Goal: Task Accomplishment & Management: Manage account settings

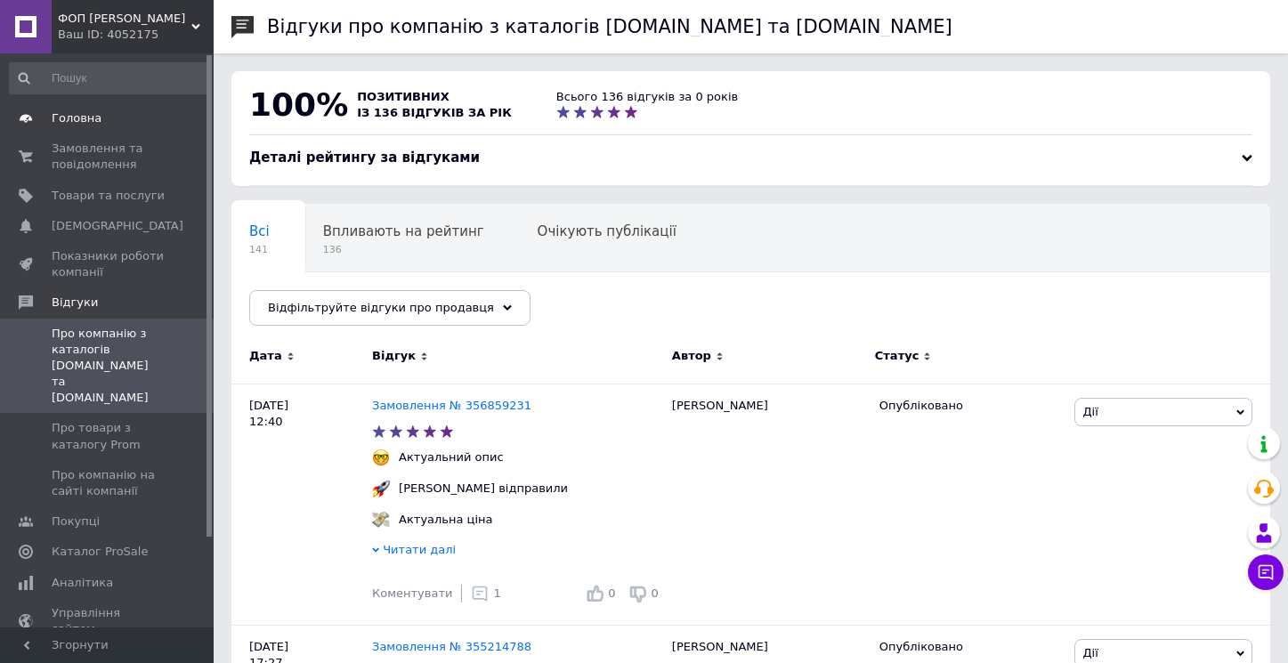
click at [83, 111] on span "Головна" at bounding box center [77, 118] width 50 height 16
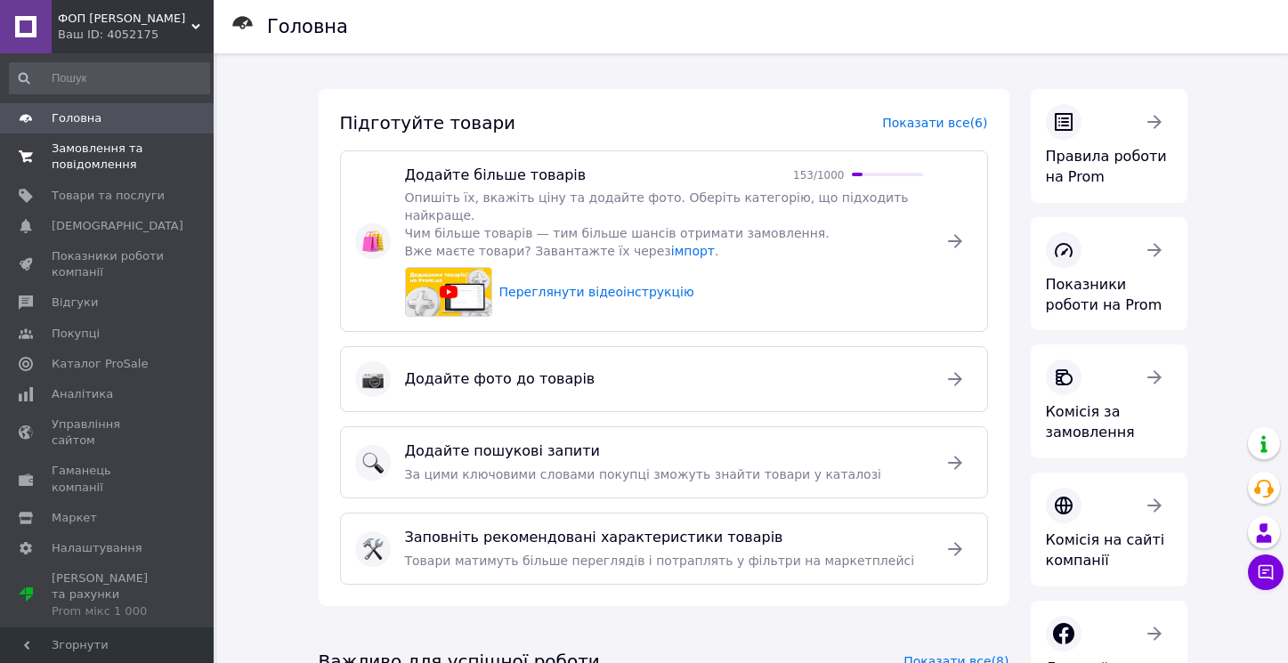
click at [74, 152] on span "Замовлення та повідомлення" at bounding box center [108, 157] width 113 height 32
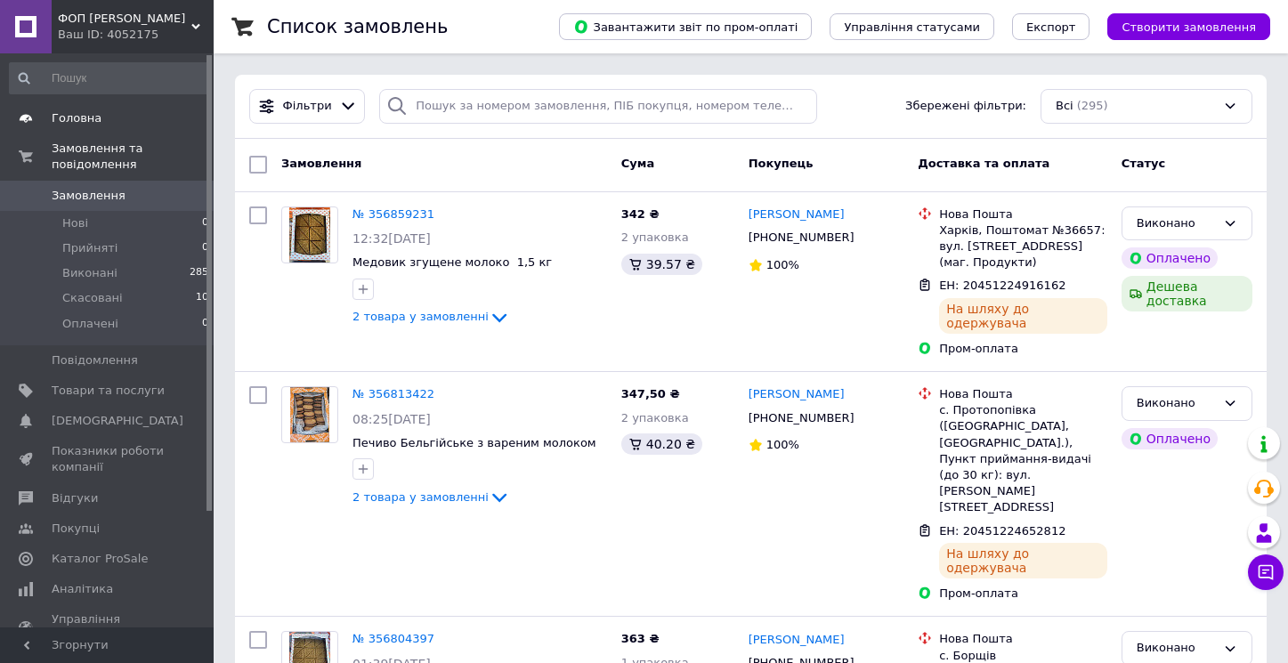
click at [86, 112] on span "Головна" at bounding box center [77, 118] width 50 height 16
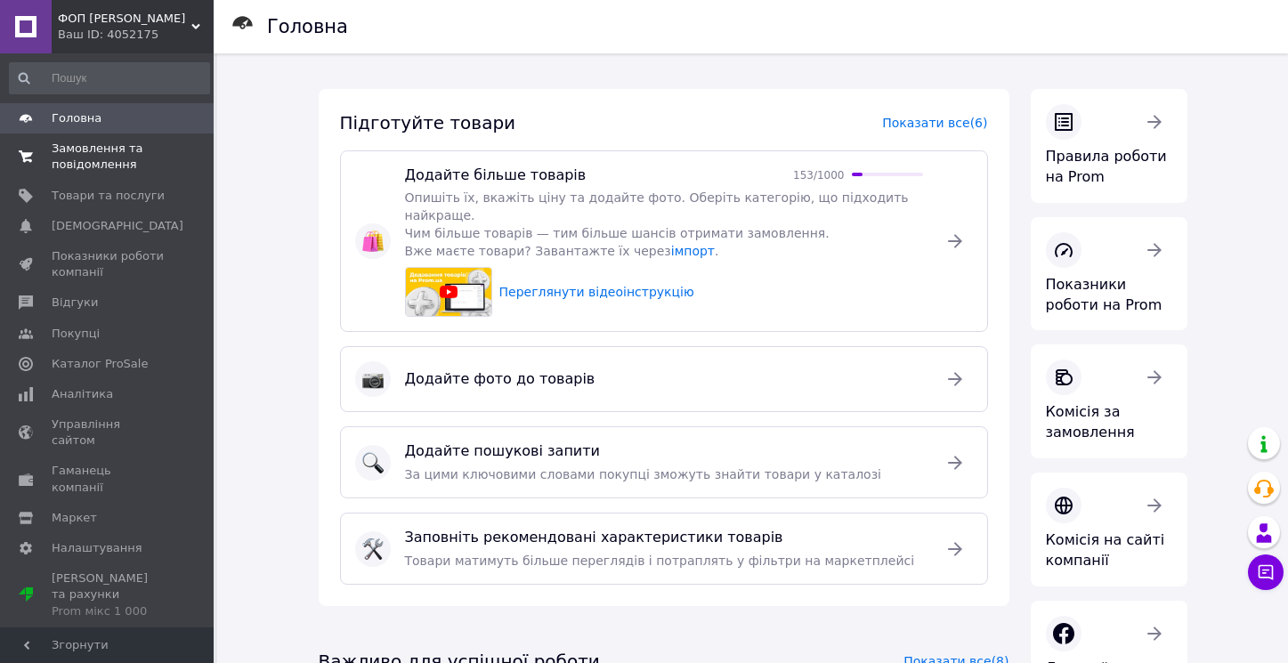
click at [81, 144] on span "Замовлення та повідомлення" at bounding box center [108, 157] width 113 height 32
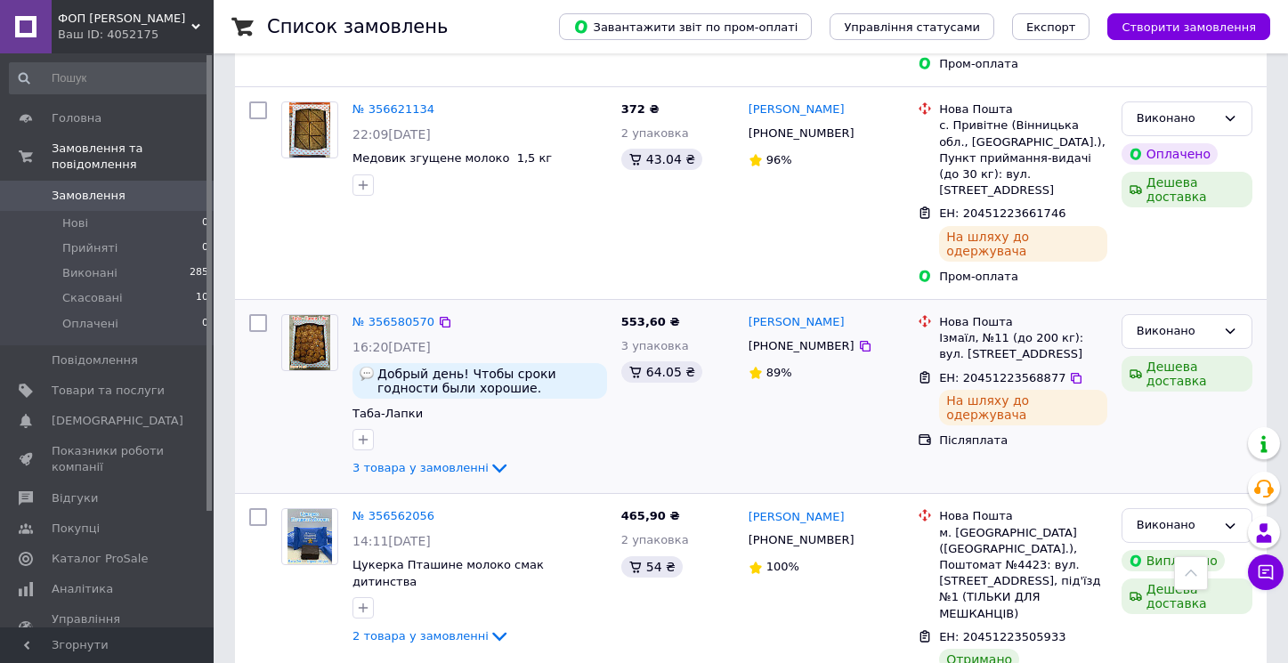
scroll to position [1661, 0]
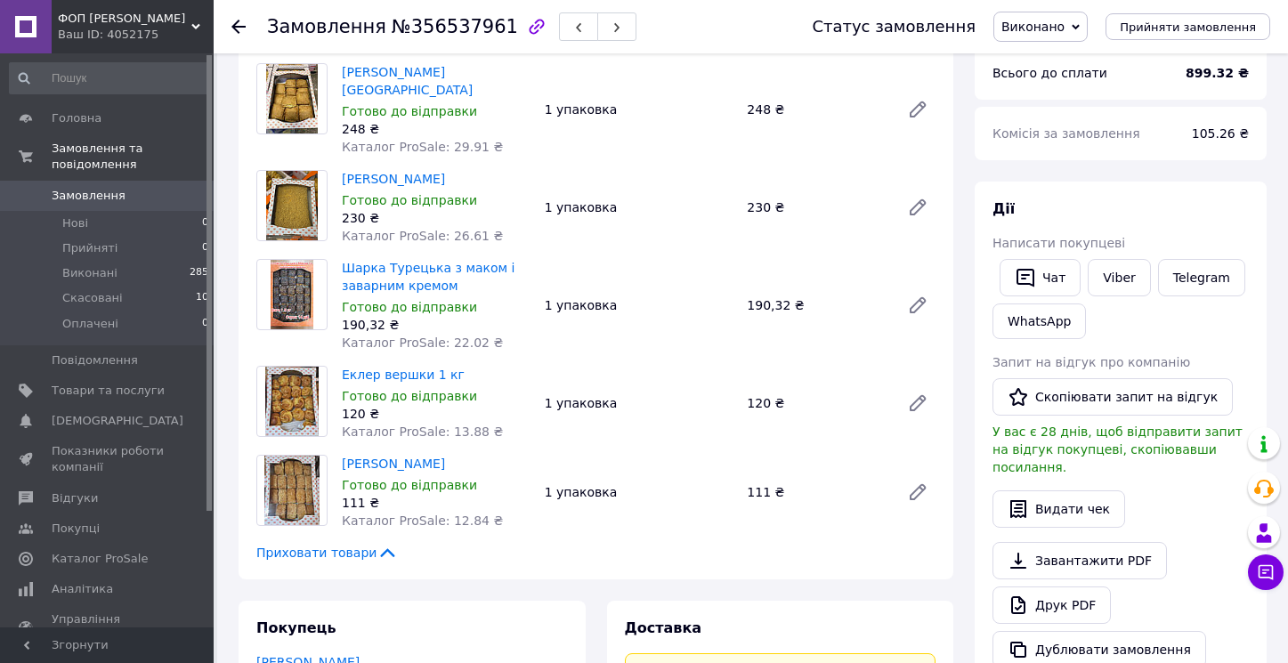
scroll to position [20, 0]
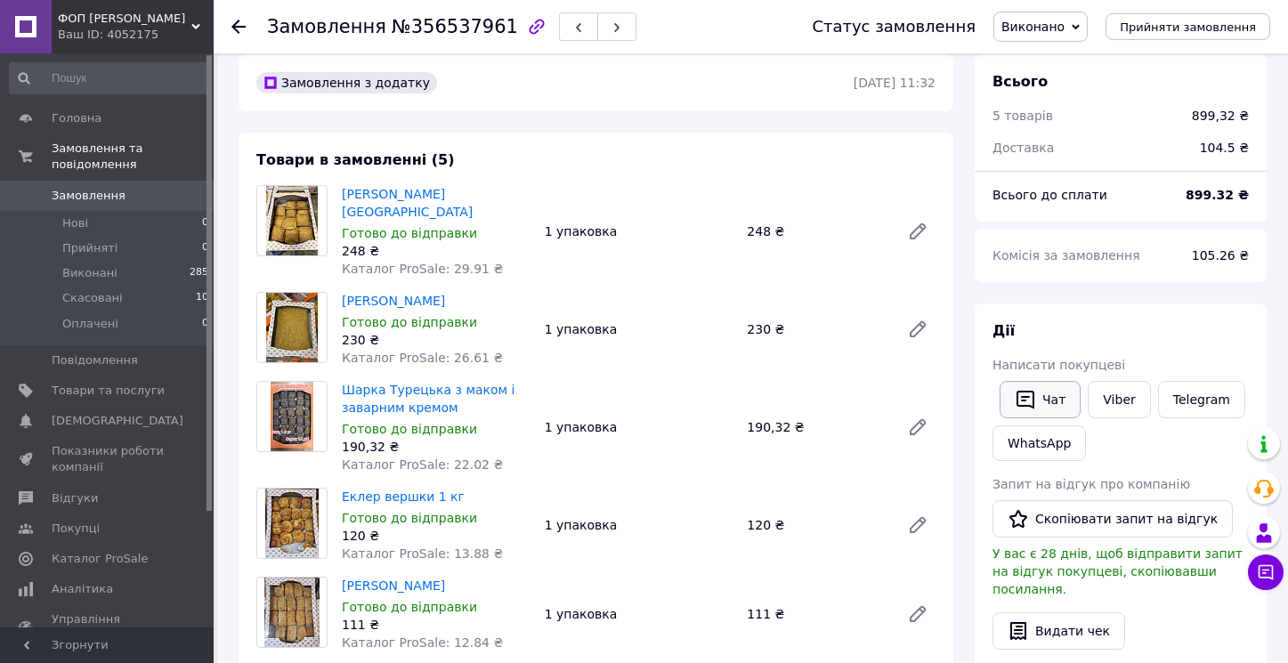
click at [1062, 402] on button "Чат" at bounding box center [1039, 399] width 81 height 37
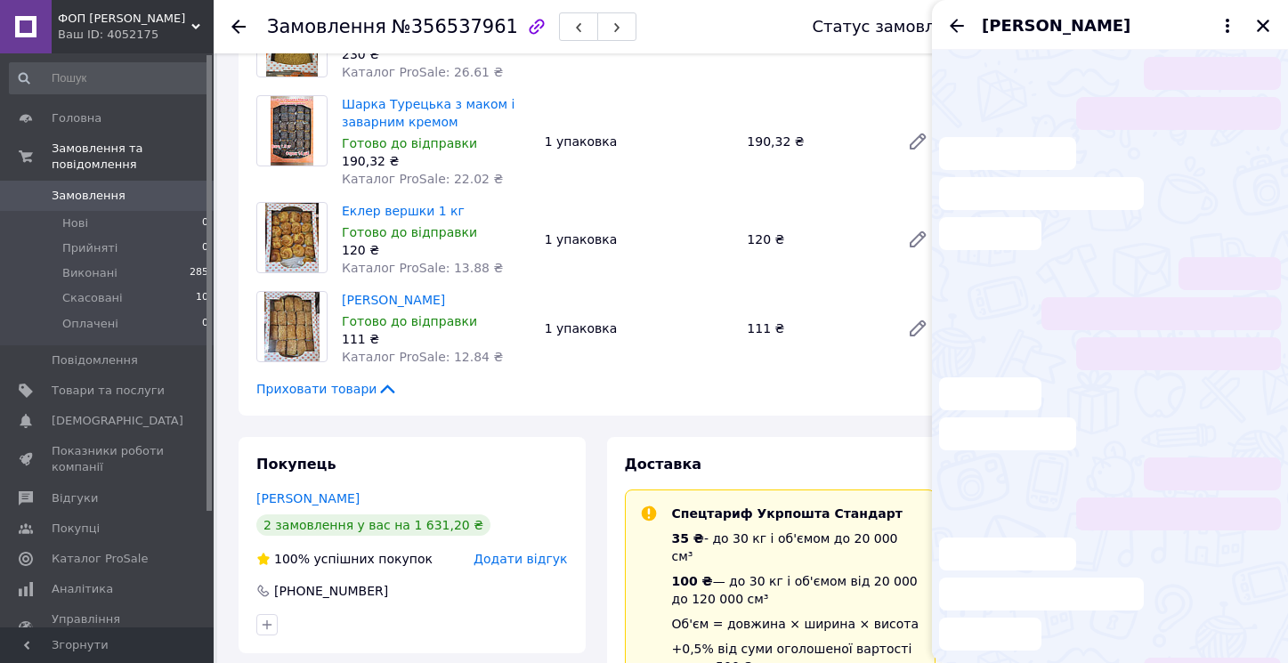
scroll to position [0, 0]
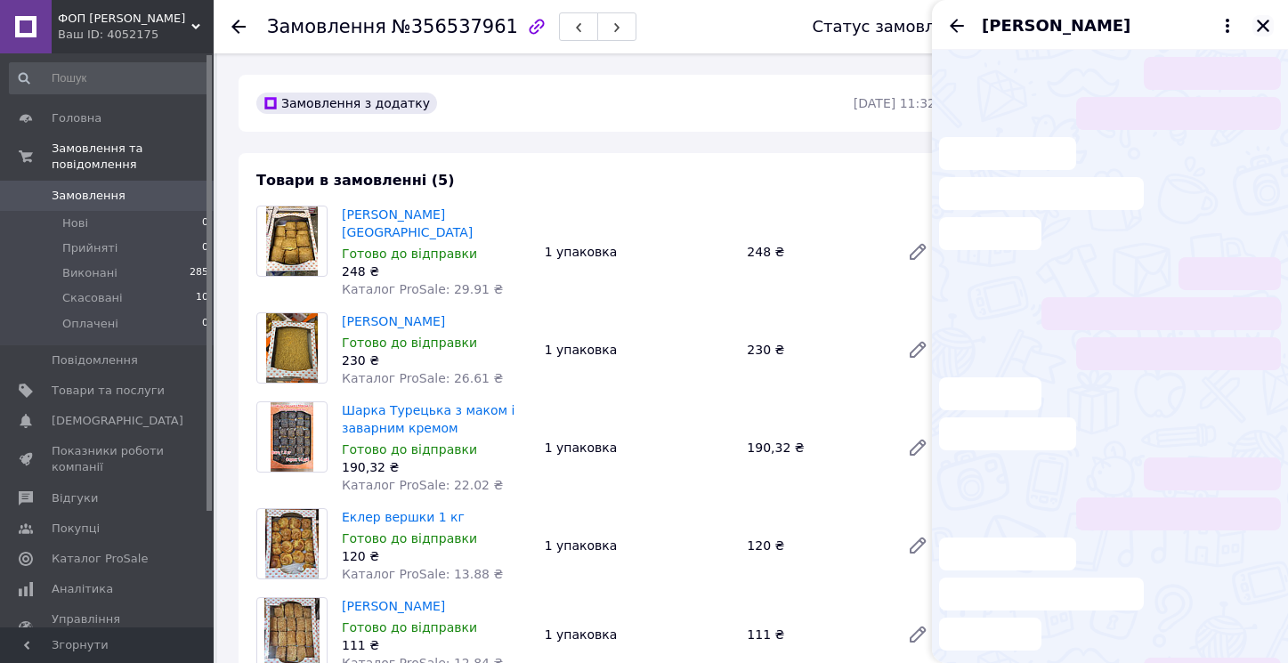
click at [1268, 28] on icon "Закрити" at bounding box center [1263, 26] width 16 height 16
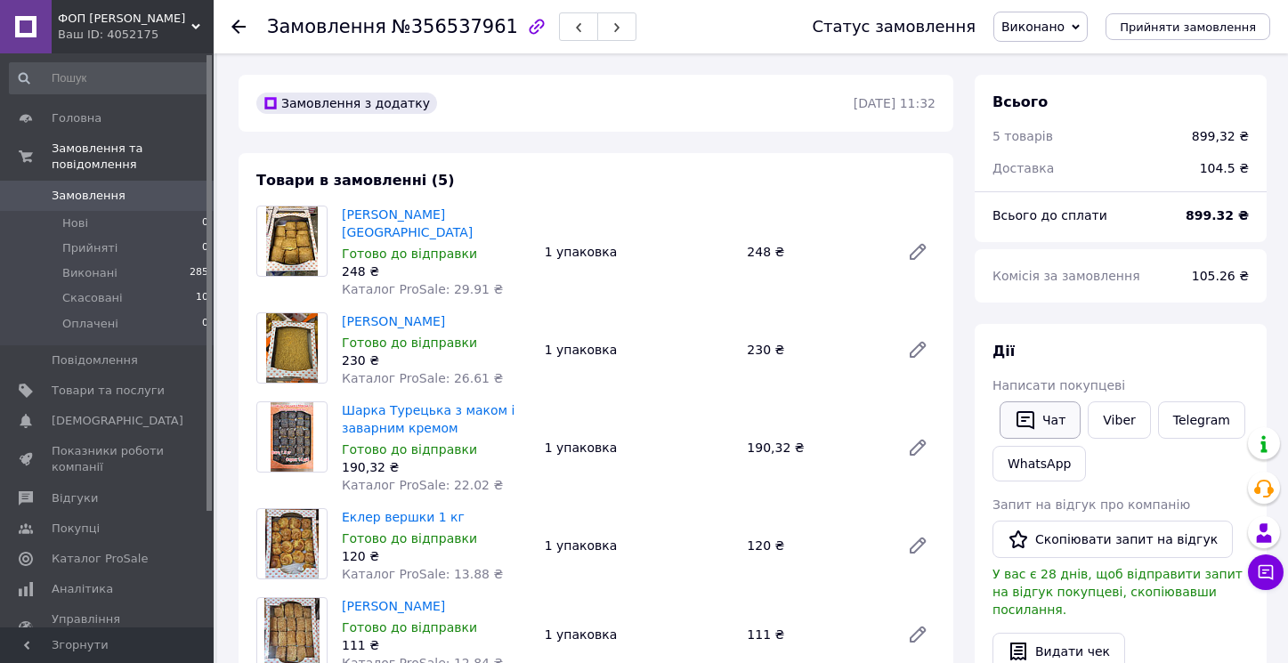
click at [1056, 430] on button "Чат" at bounding box center [1039, 419] width 81 height 37
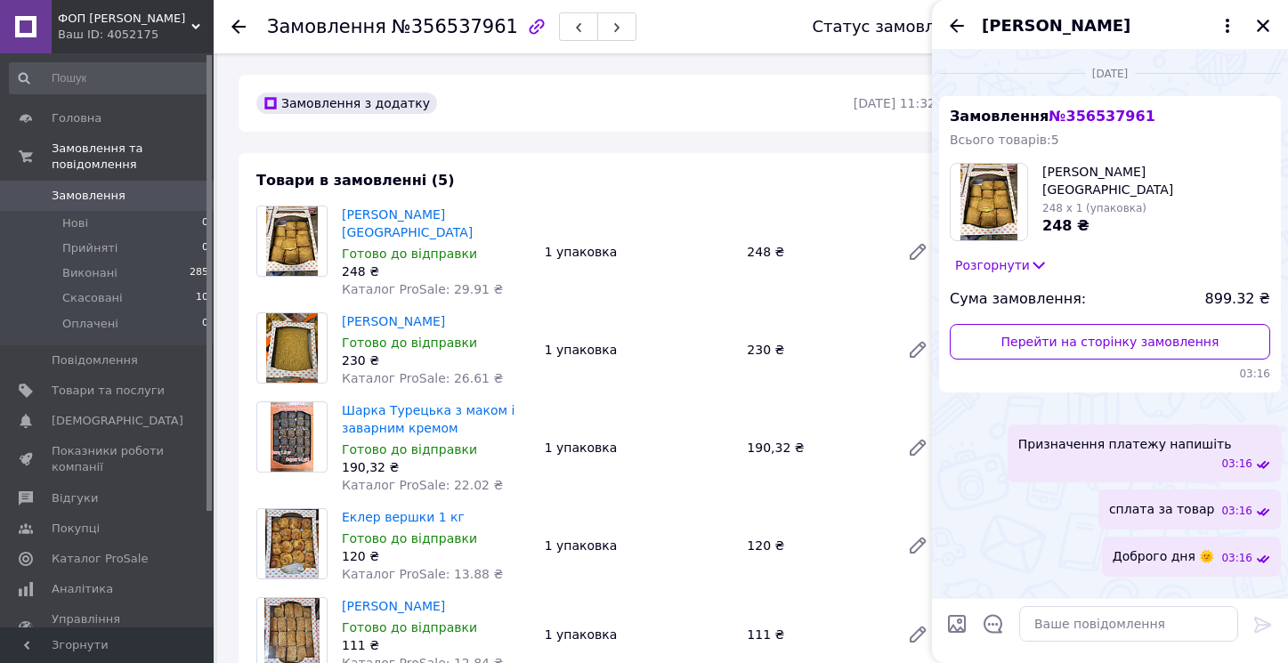
scroll to position [217, 0]
click at [68, 120] on span "Головна" at bounding box center [77, 118] width 50 height 16
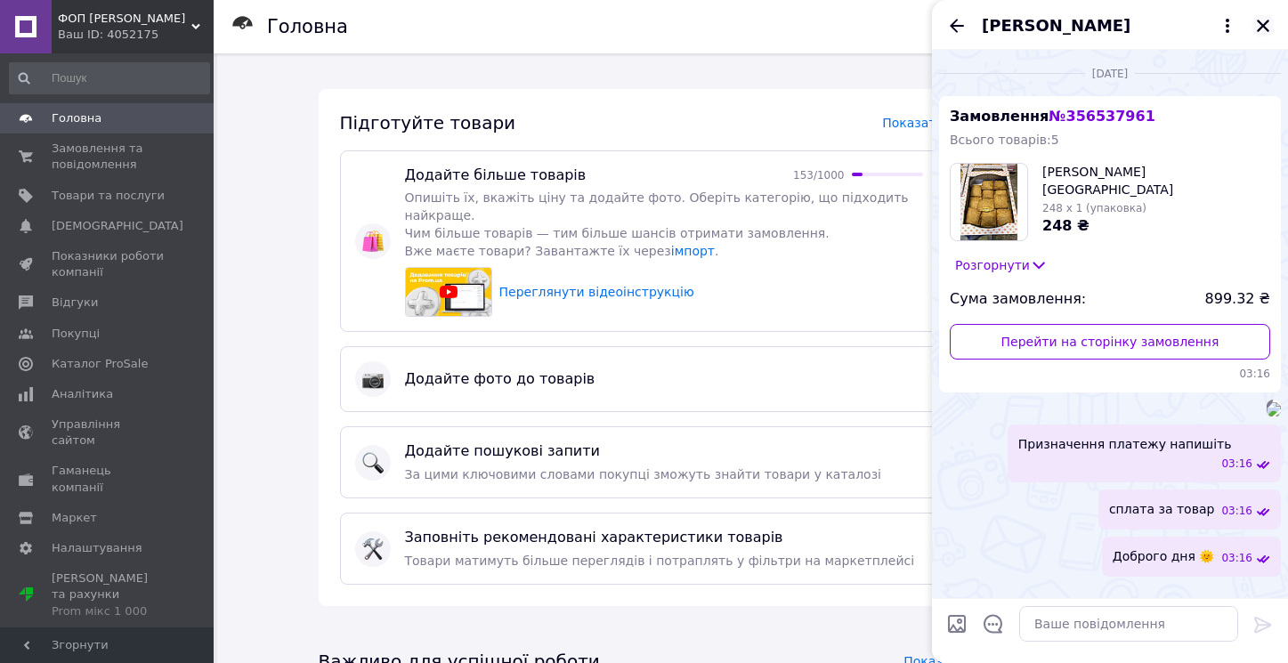
click at [1264, 28] on icon "Закрити" at bounding box center [1263, 26] width 16 height 16
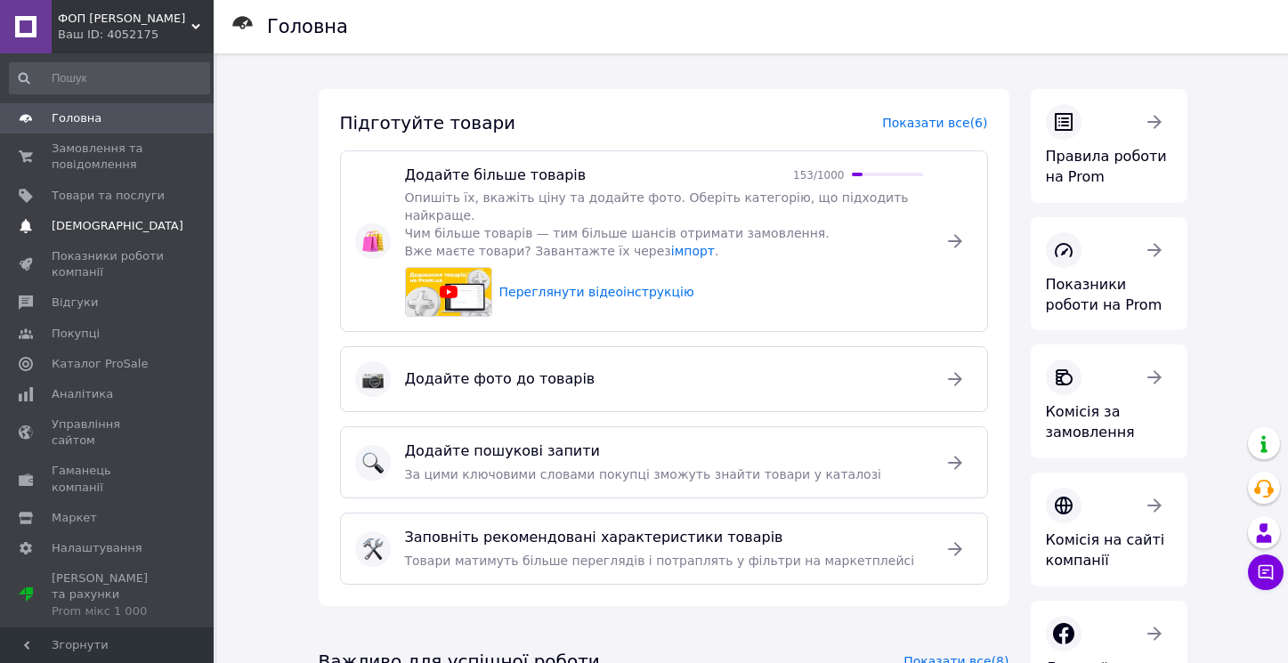
click at [86, 227] on span "[DEMOGRAPHIC_DATA]" at bounding box center [118, 226] width 132 height 16
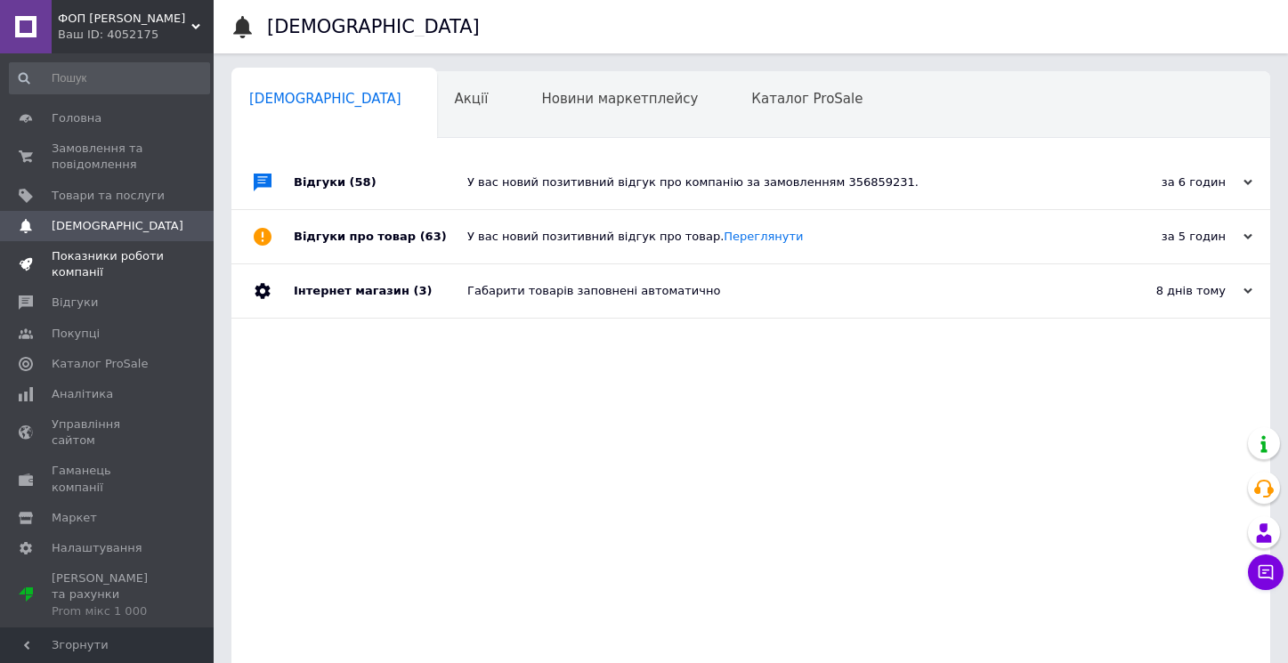
click at [91, 254] on span "Показники роботи компанії" at bounding box center [108, 264] width 113 height 32
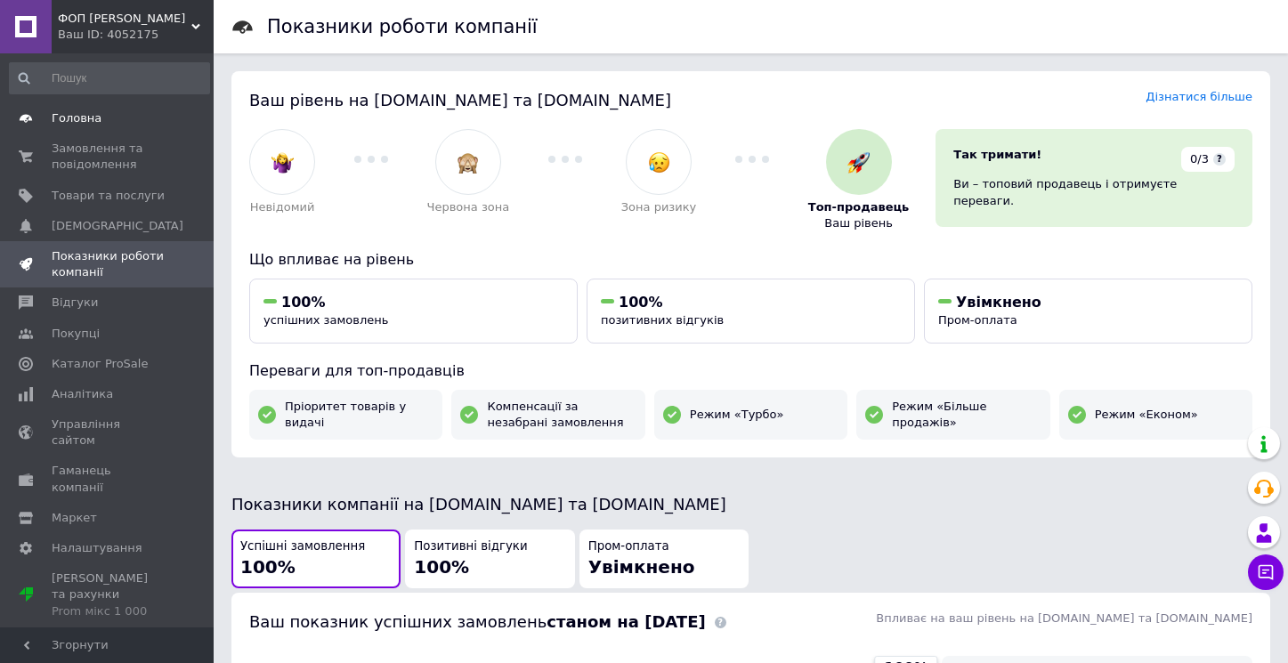
click at [85, 116] on span "Головна" at bounding box center [77, 118] width 50 height 16
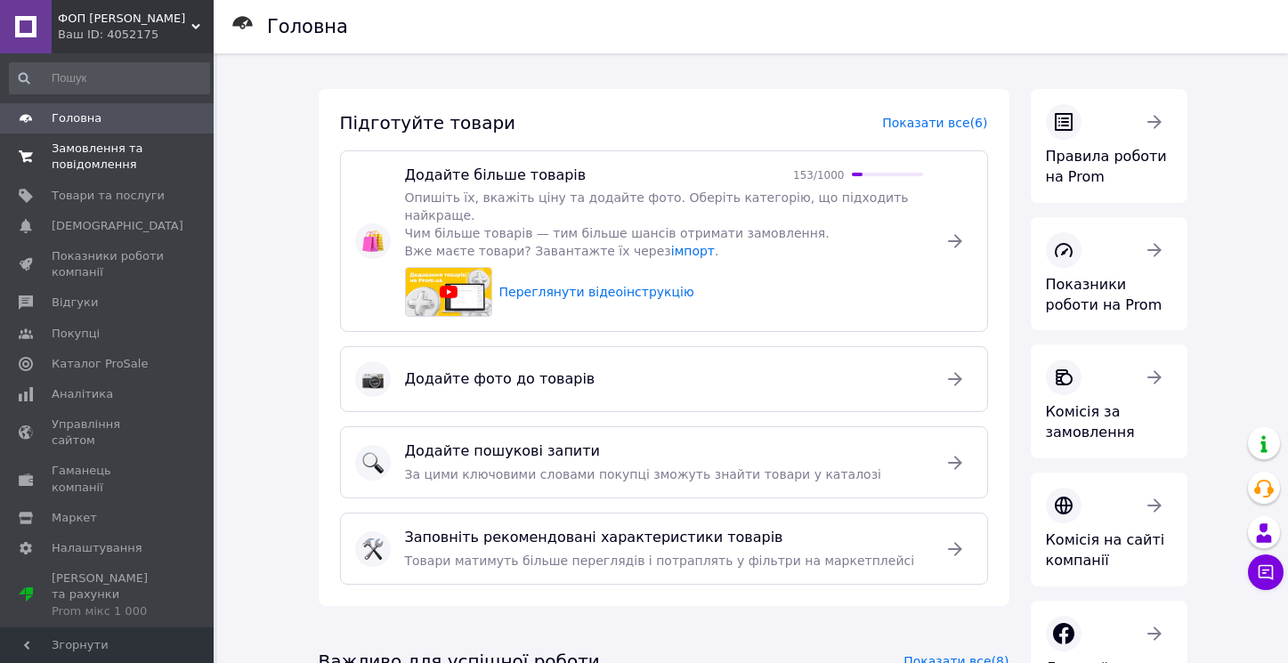
click at [88, 150] on span "Замовлення та повідомлення" at bounding box center [108, 157] width 113 height 32
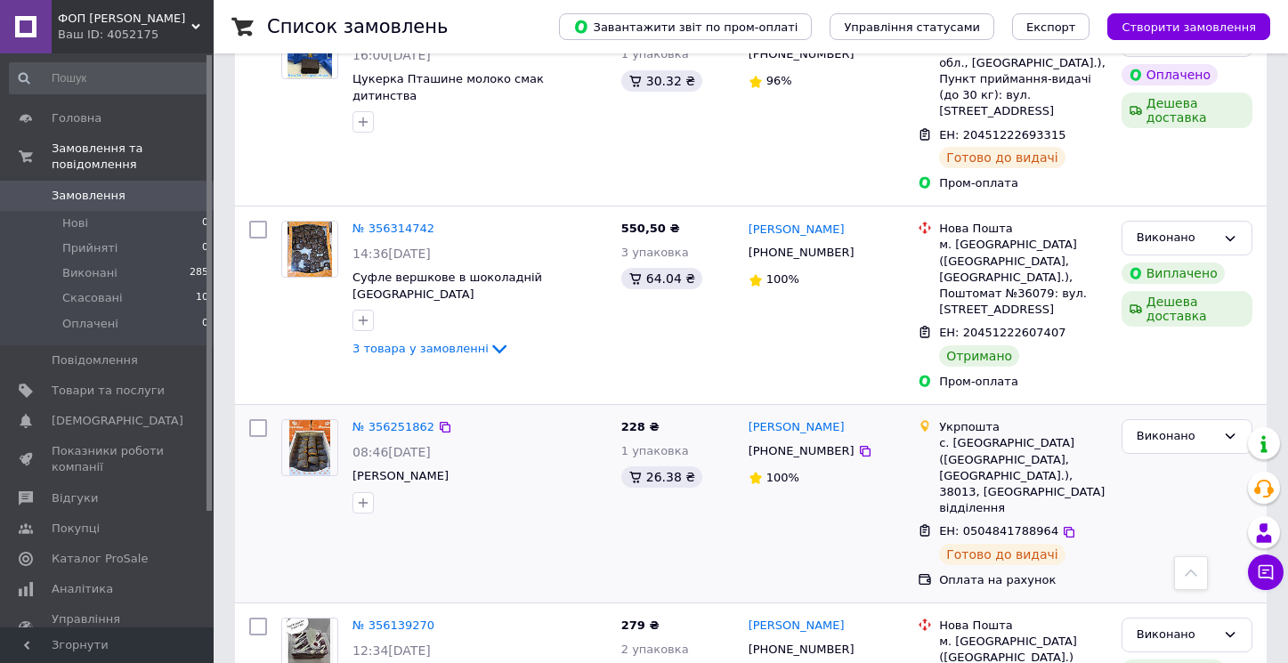
scroll to position [3034, 0]
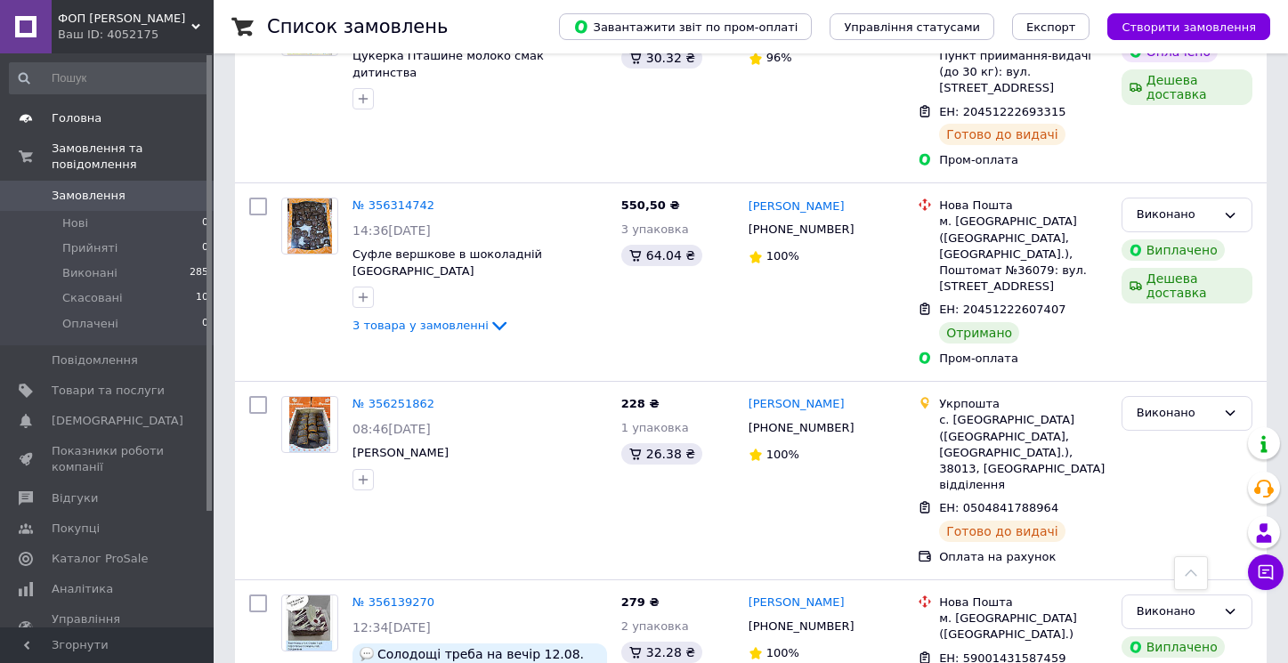
click at [91, 123] on span "Головна" at bounding box center [77, 118] width 50 height 16
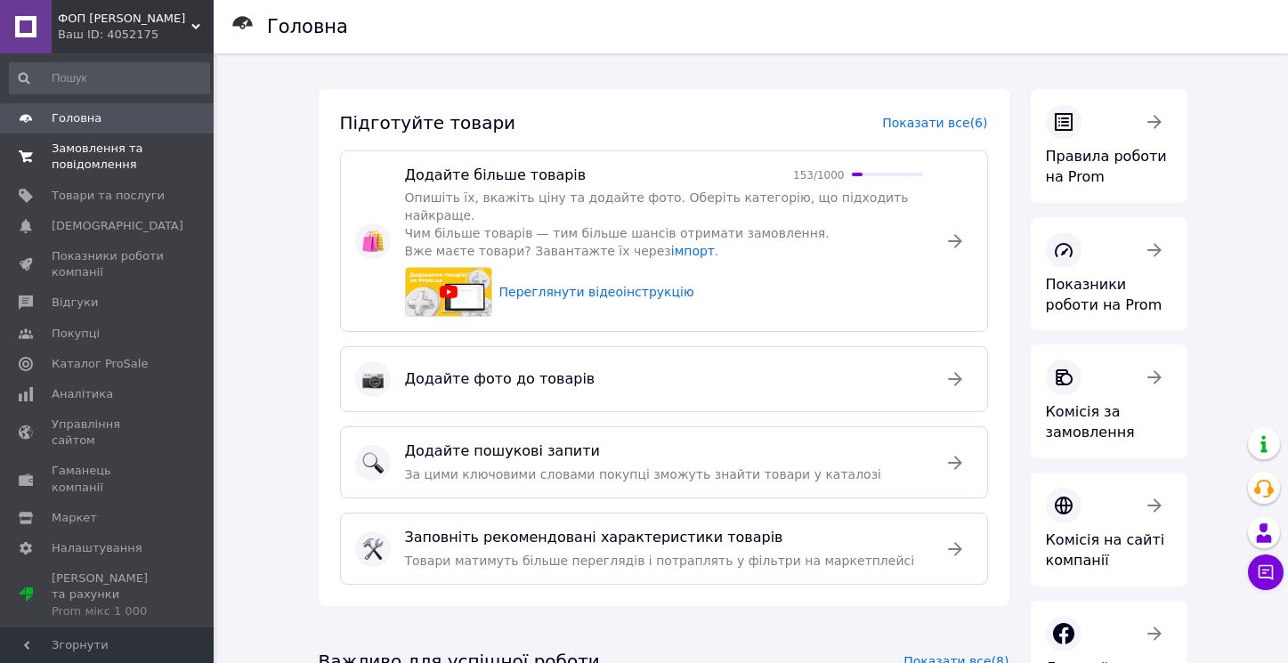
click at [94, 144] on span "Замовлення та повідомлення" at bounding box center [108, 157] width 113 height 32
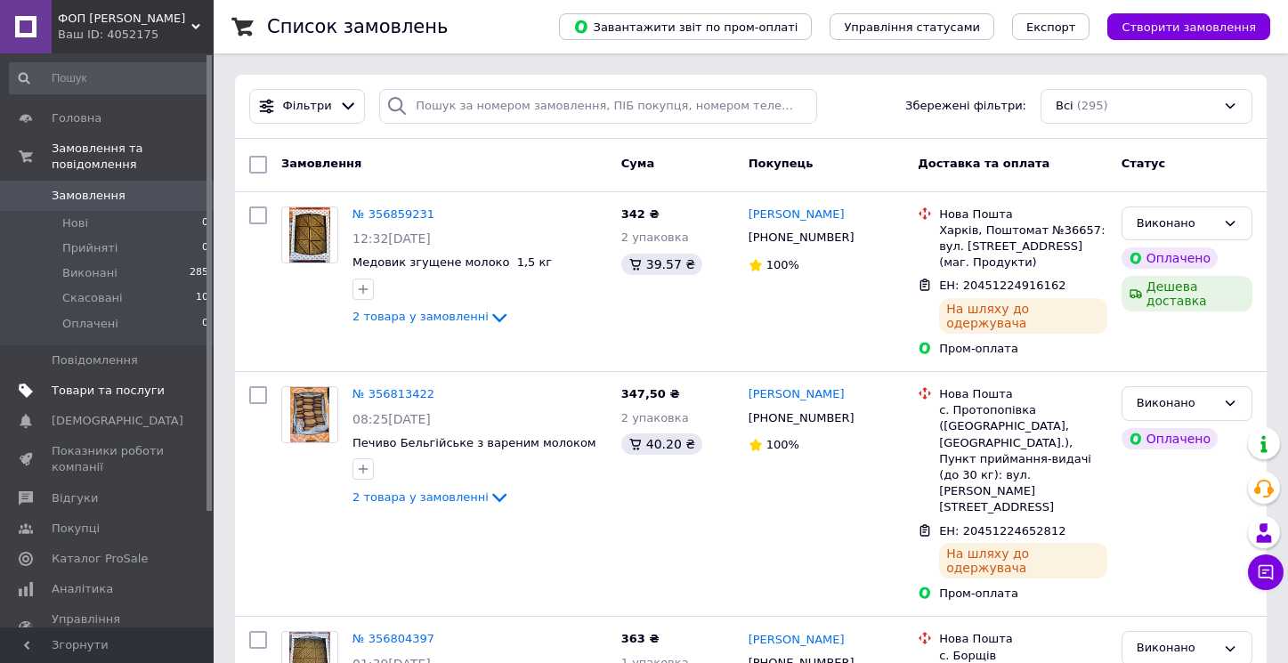
click at [128, 397] on span "Товари та послуги" at bounding box center [108, 391] width 113 height 16
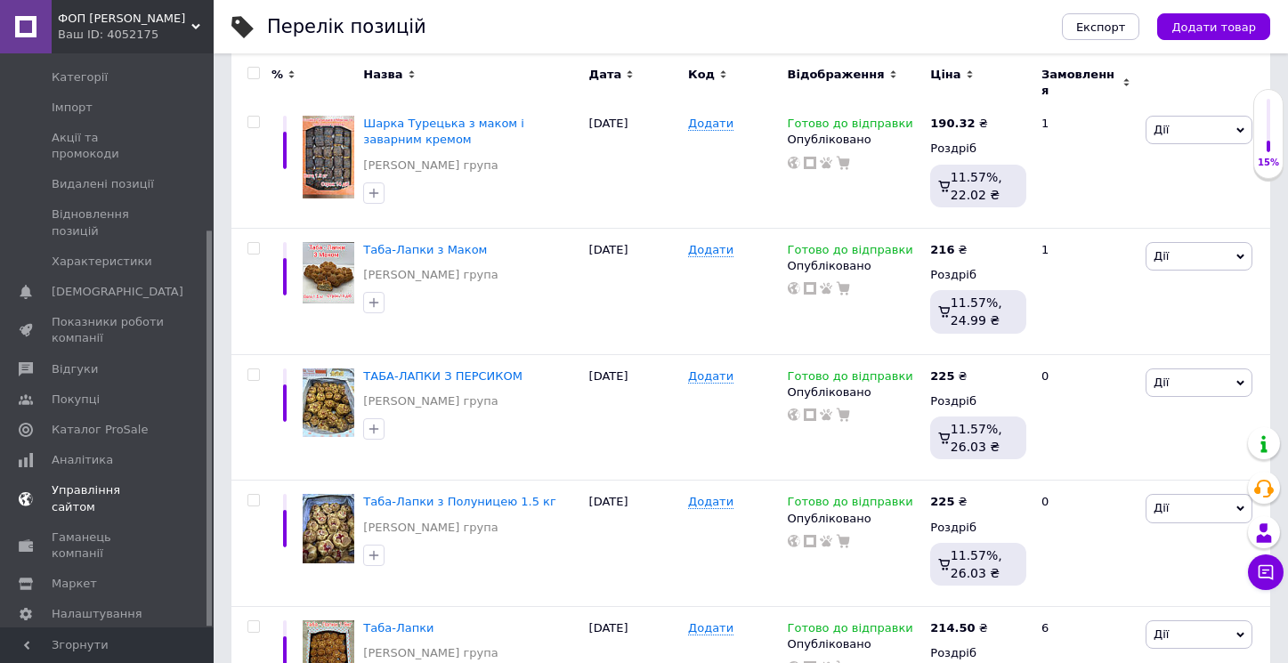
scroll to position [316, 0]
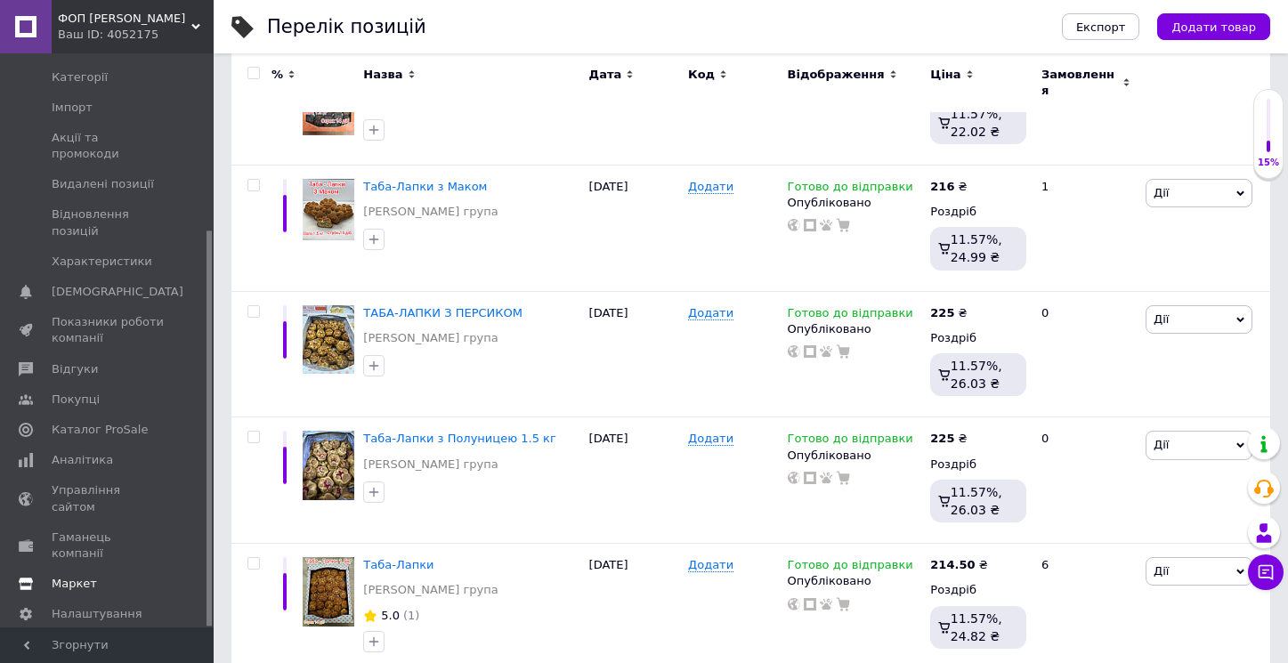
click at [69, 576] on span "Маркет" at bounding box center [74, 584] width 45 height 16
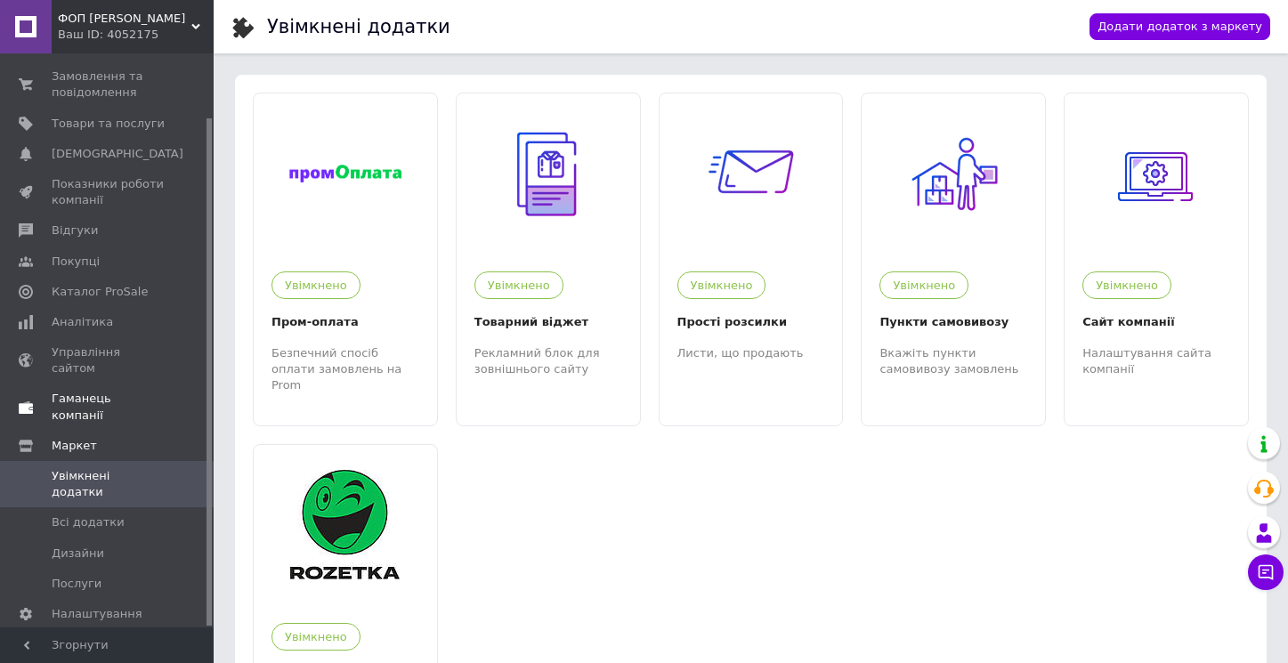
click at [101, 391] on span "Гаманець компанії" at bounding box center [108, 407] width 113 height 32
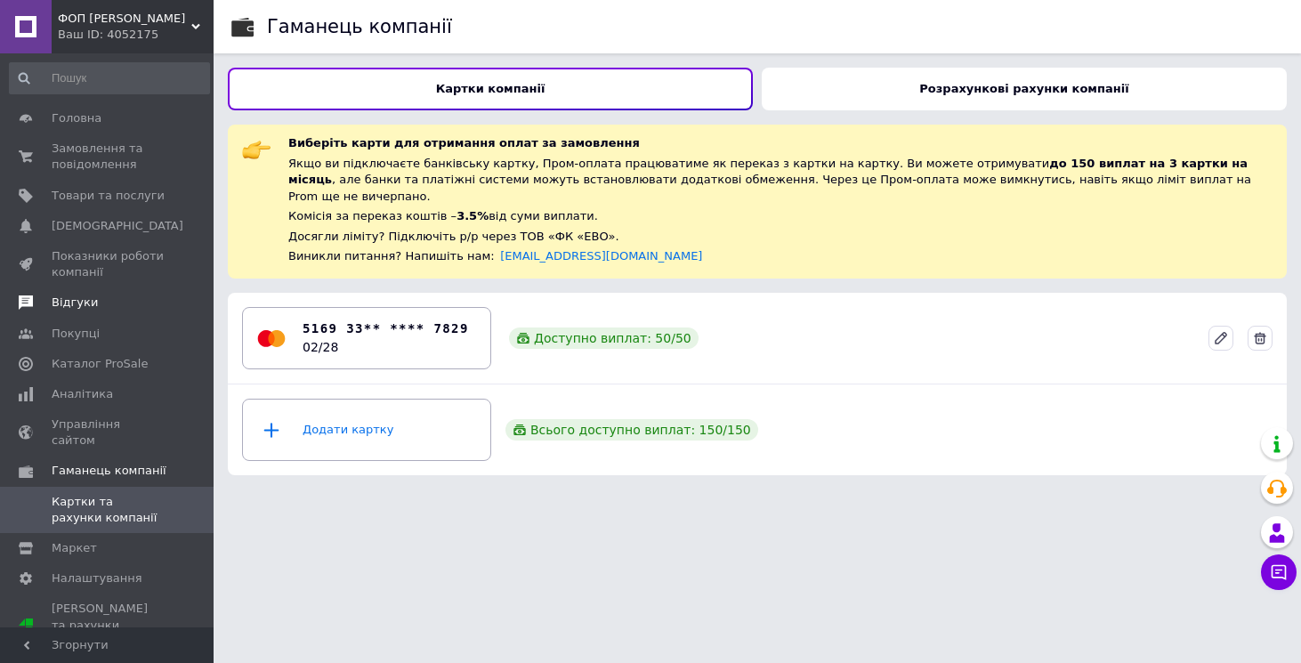
click at [95, 307] on span "Відгуки" at bounding box center [108, 303] width 113 height 16
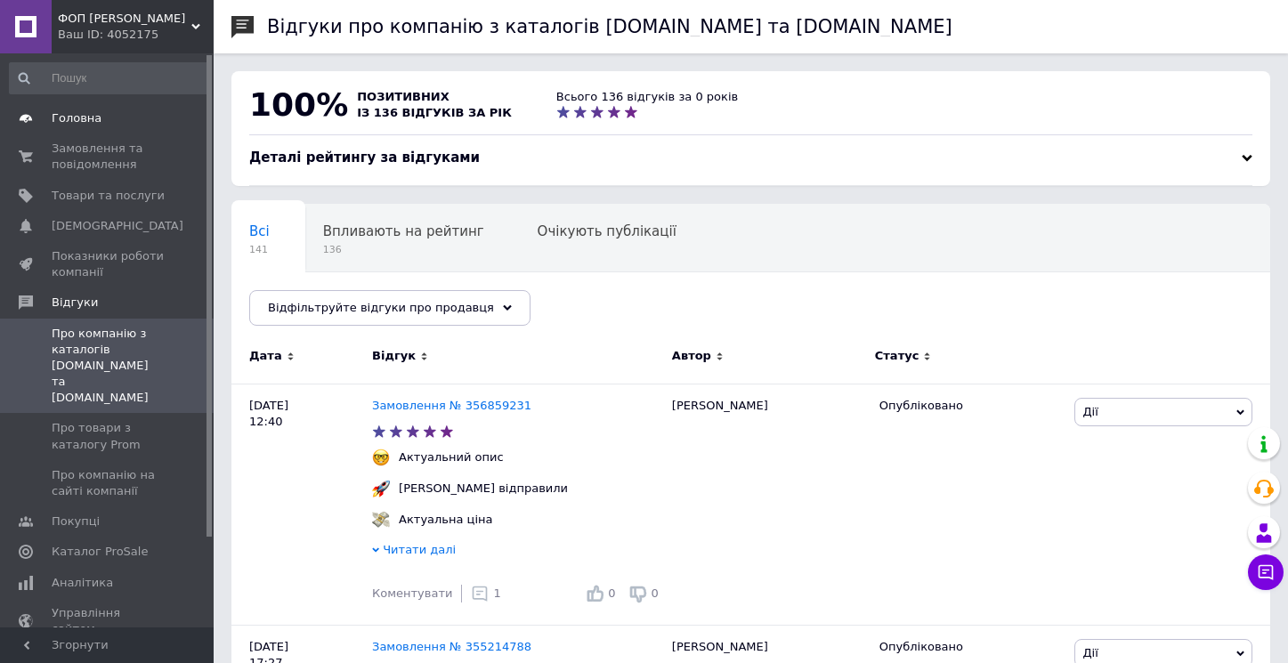
click at [72, 110] on span "Головна" at bounding box center [77, 118] width 50 height 16
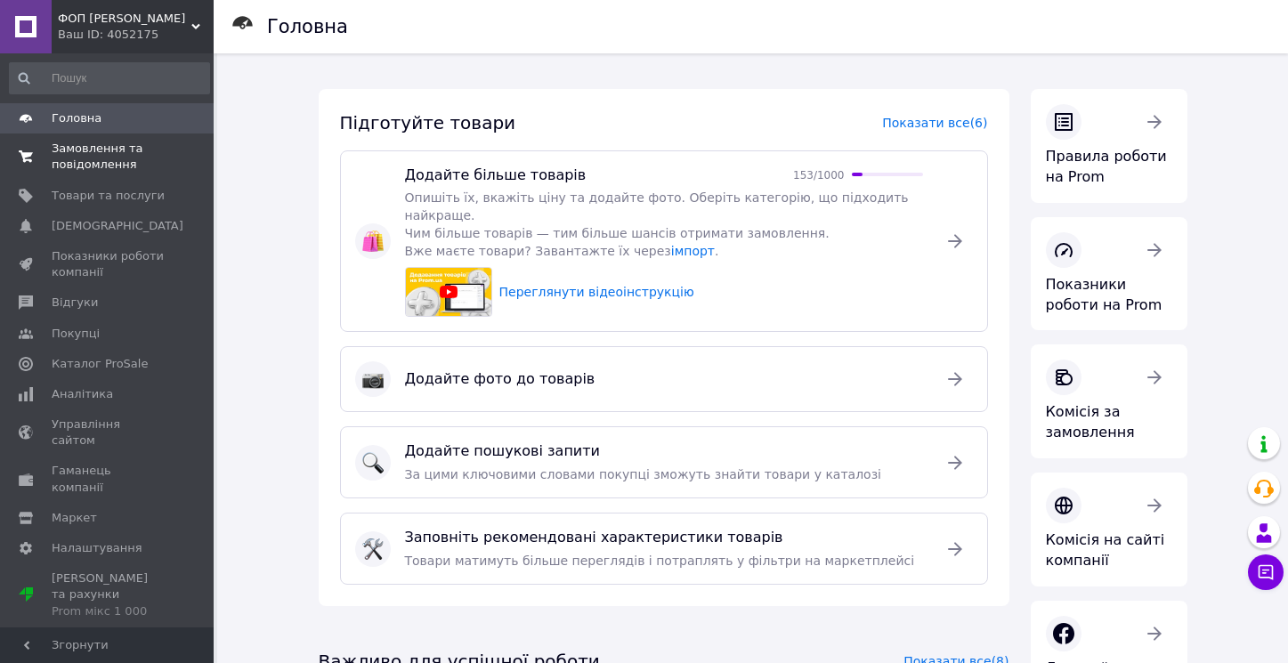
click at [95, 143] on span "Замовлення та повідомлення" at bounding box center [108, 157] width 113 height 32
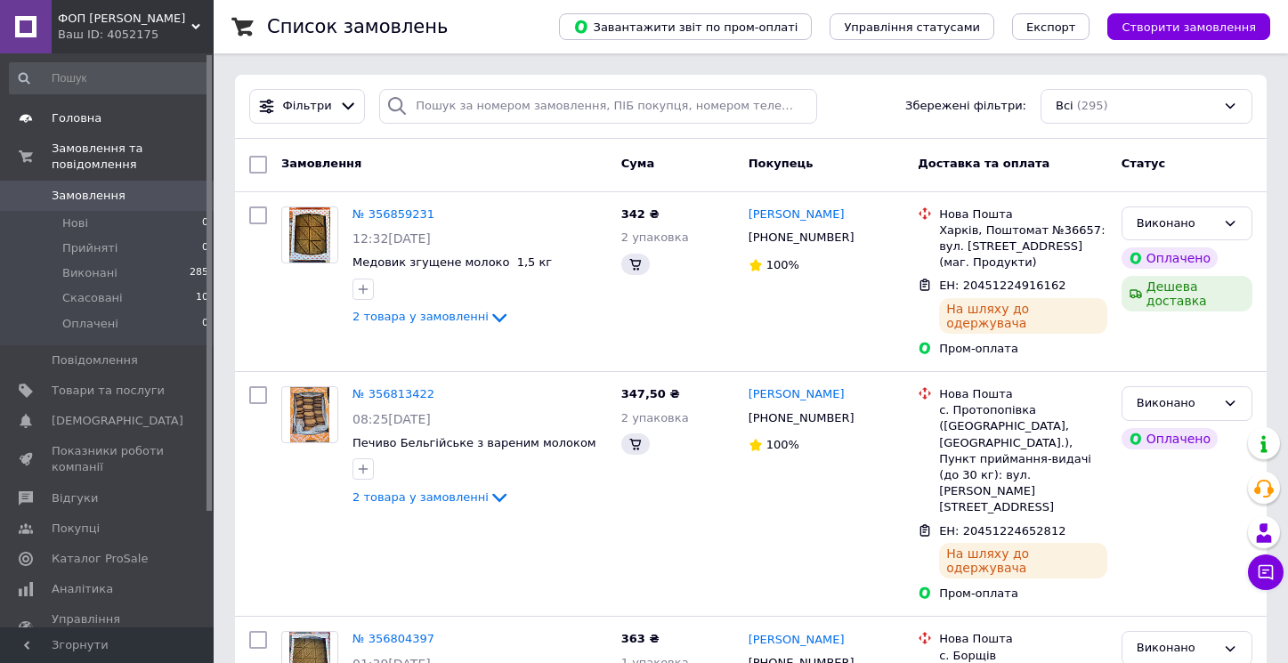
click at [73, 115] on span "Головна" at bounding box center [77, 118] width 50 height 16
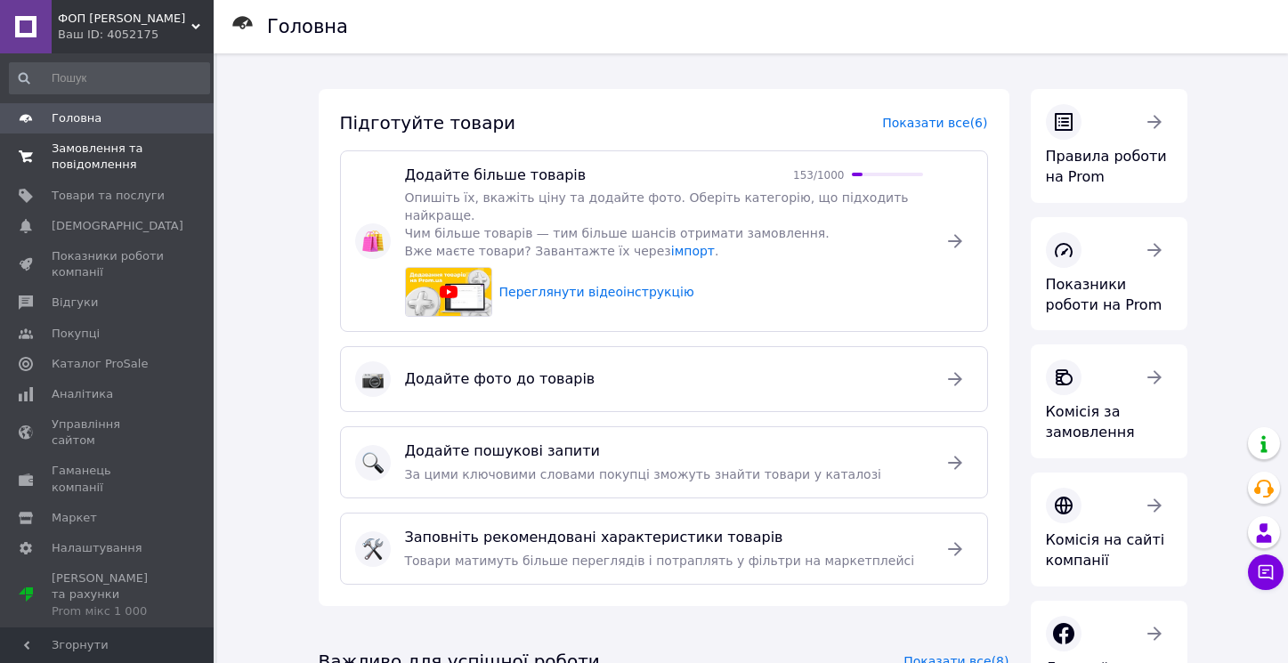
click at [79, 169] on span "Замовлення та повідомлення" at bounding box center [108, 157] width 113 height 32
